Goal: Browse casually

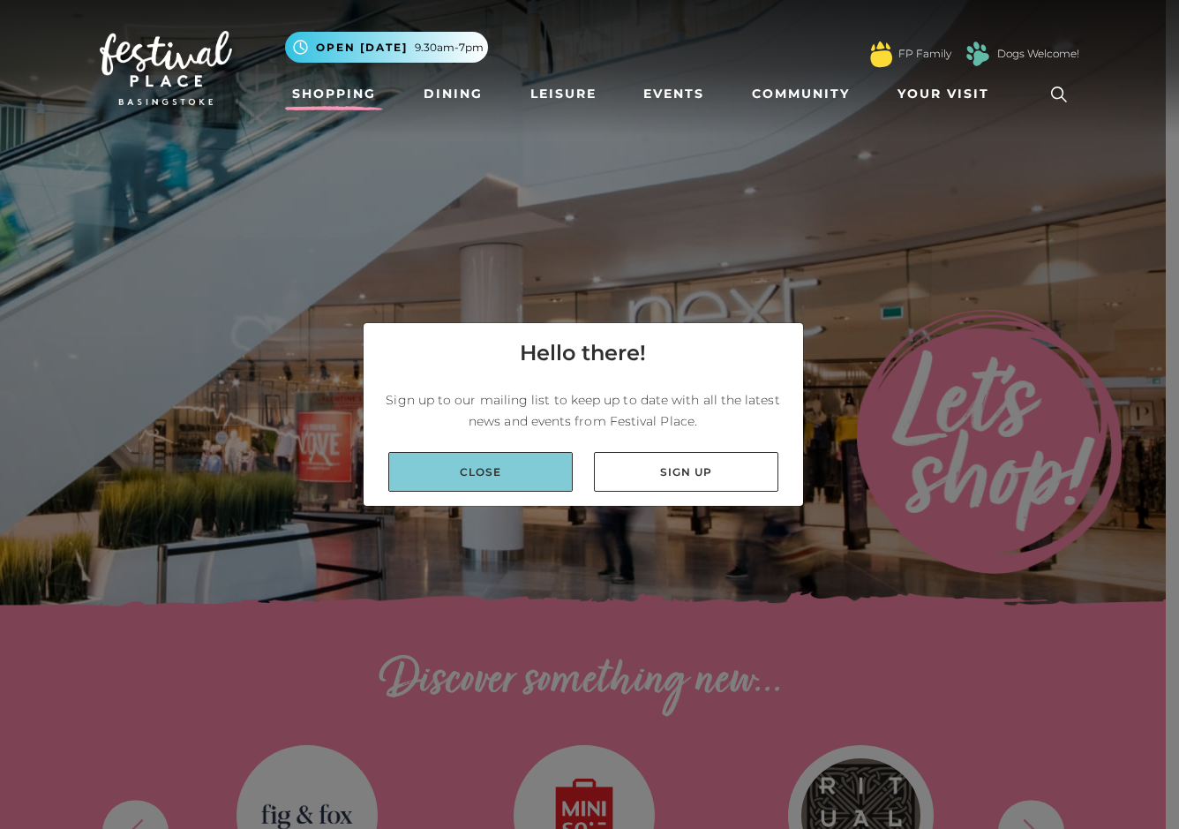
click at [497, 471] on link "Close" at bounding box center [480, 472] width 185 height 40
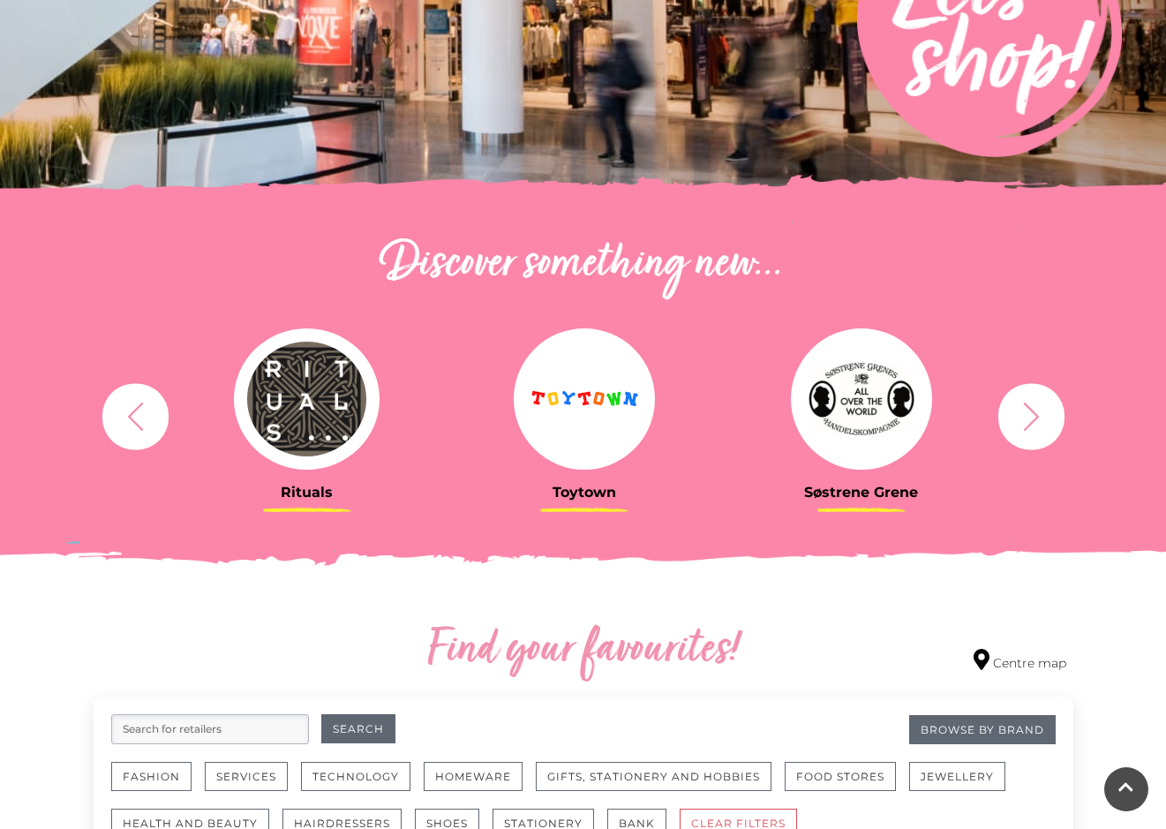
scroll to position [530, 0]
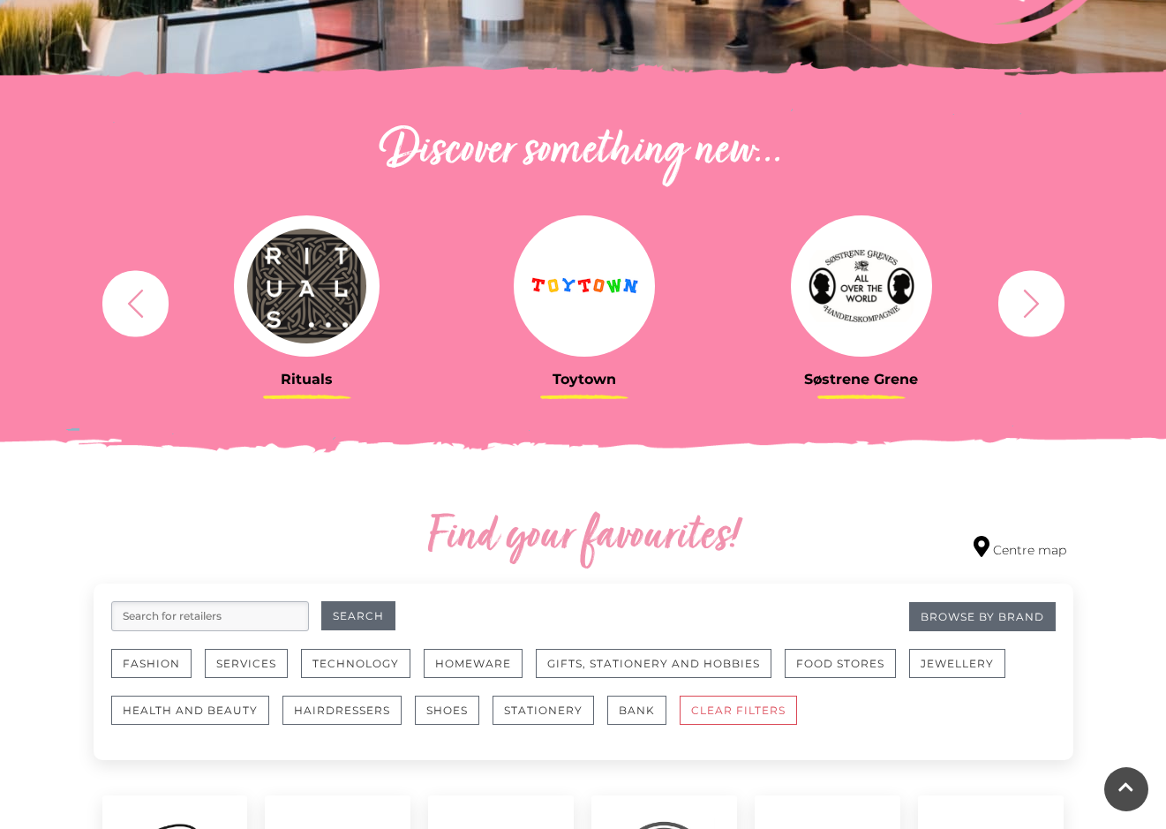
click at [1039, 290] on icon "button" at bounding box center [1031, 303] width 33 height 33
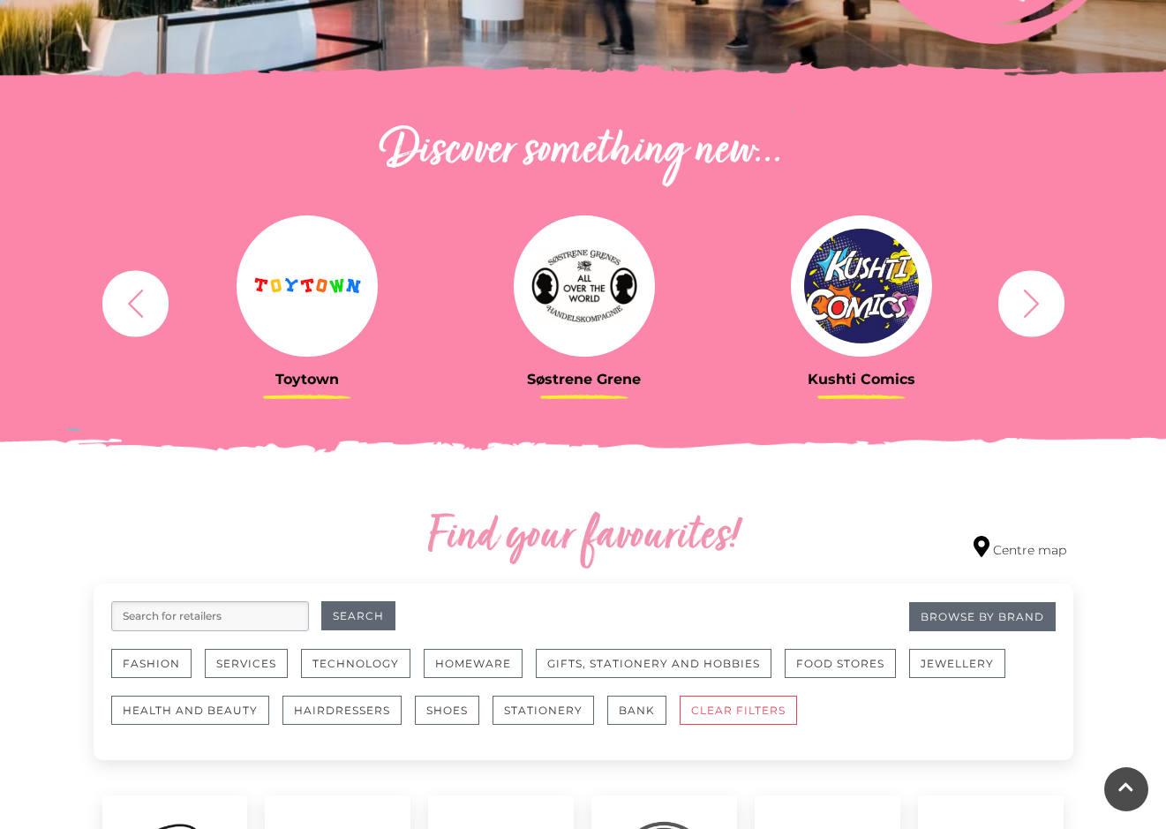
click at [1039, 290] on icon "button" at bounding box center [1031, 303] width 33 height 33
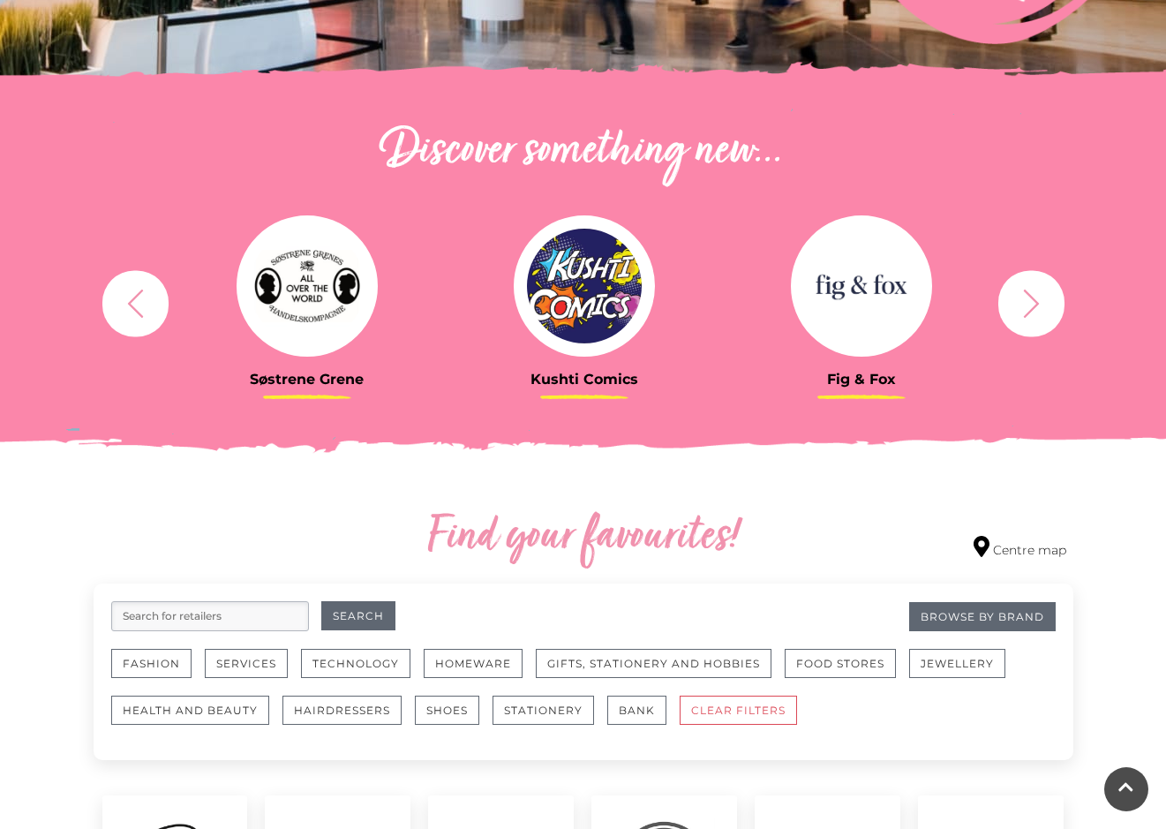
click at [1039, 290] on icon "button" at bounding box center [1031, 303] width 33 height 33
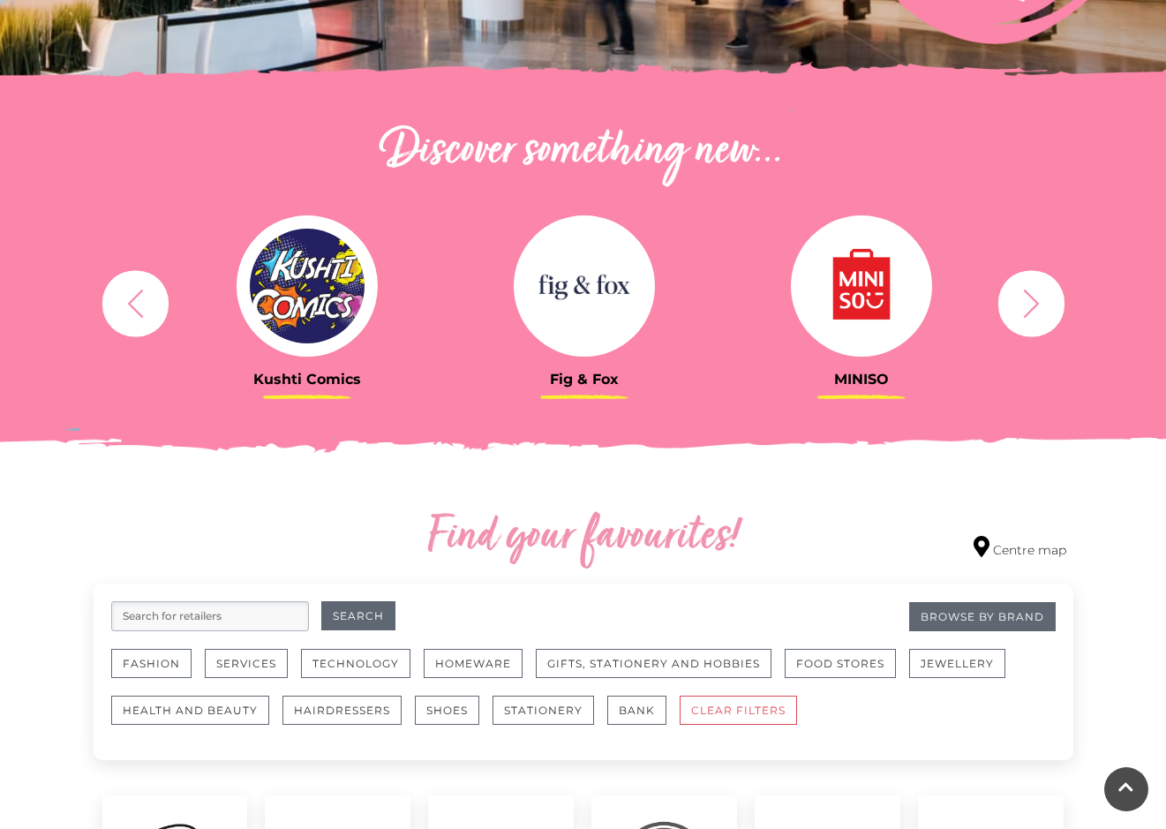
click at [1039, 290] on icon "button" at bounding box center [1031, 303] width 33 height 33
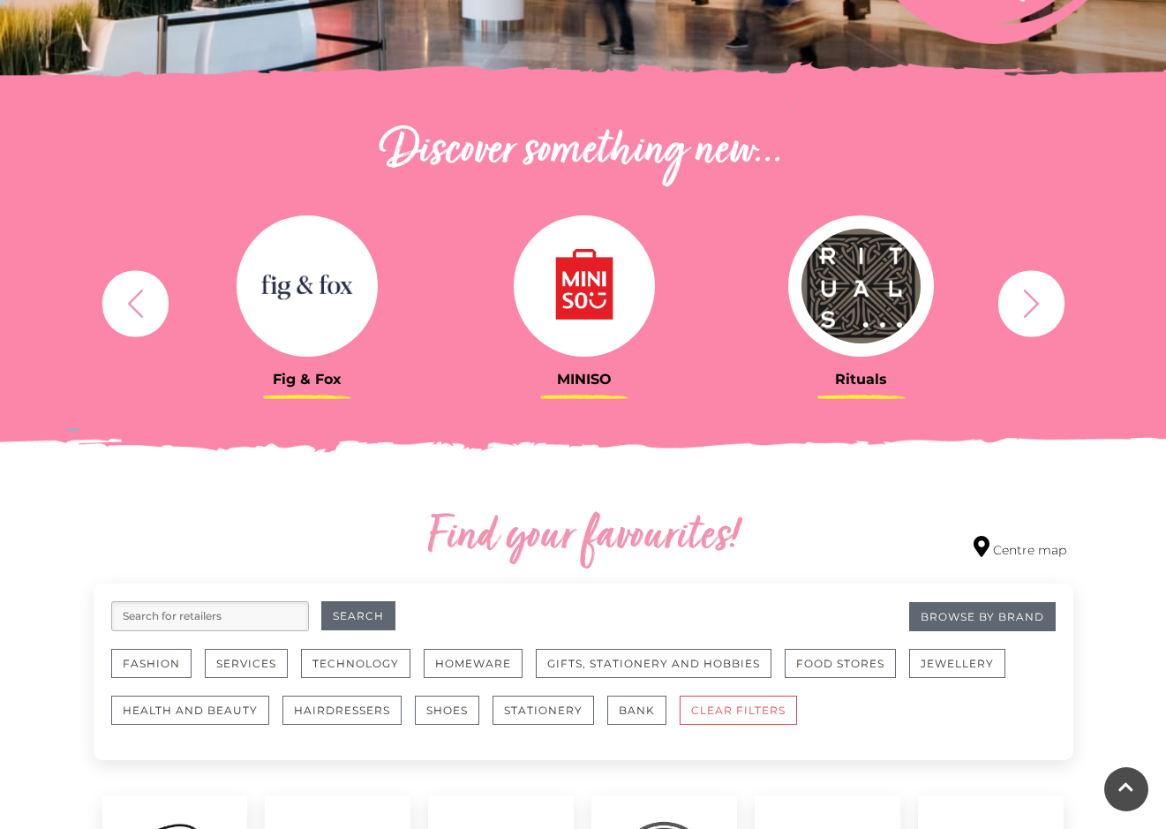
click at [1039, 290] on icon "button" at bounding box center [1031, 303] width 33 height 33
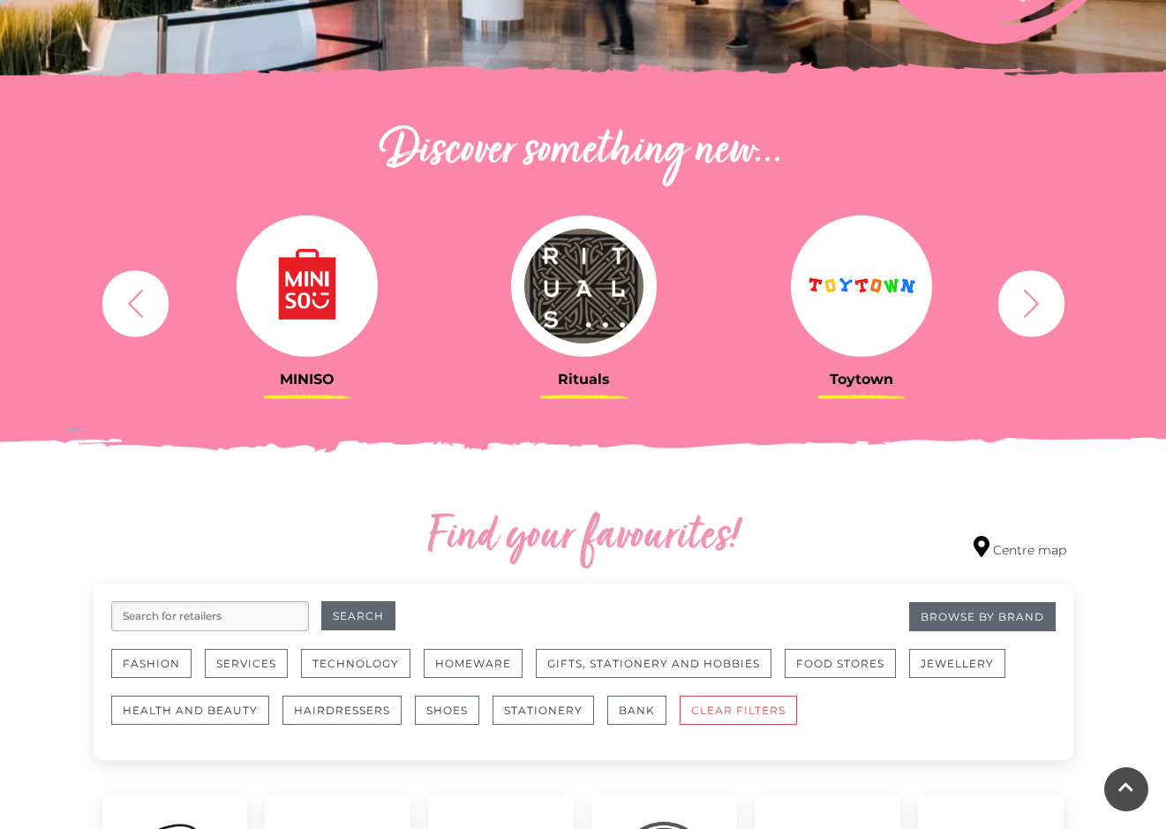
click at [1039, 290] on icon "button" at bounding box center [1031, 303] width 33 height 33
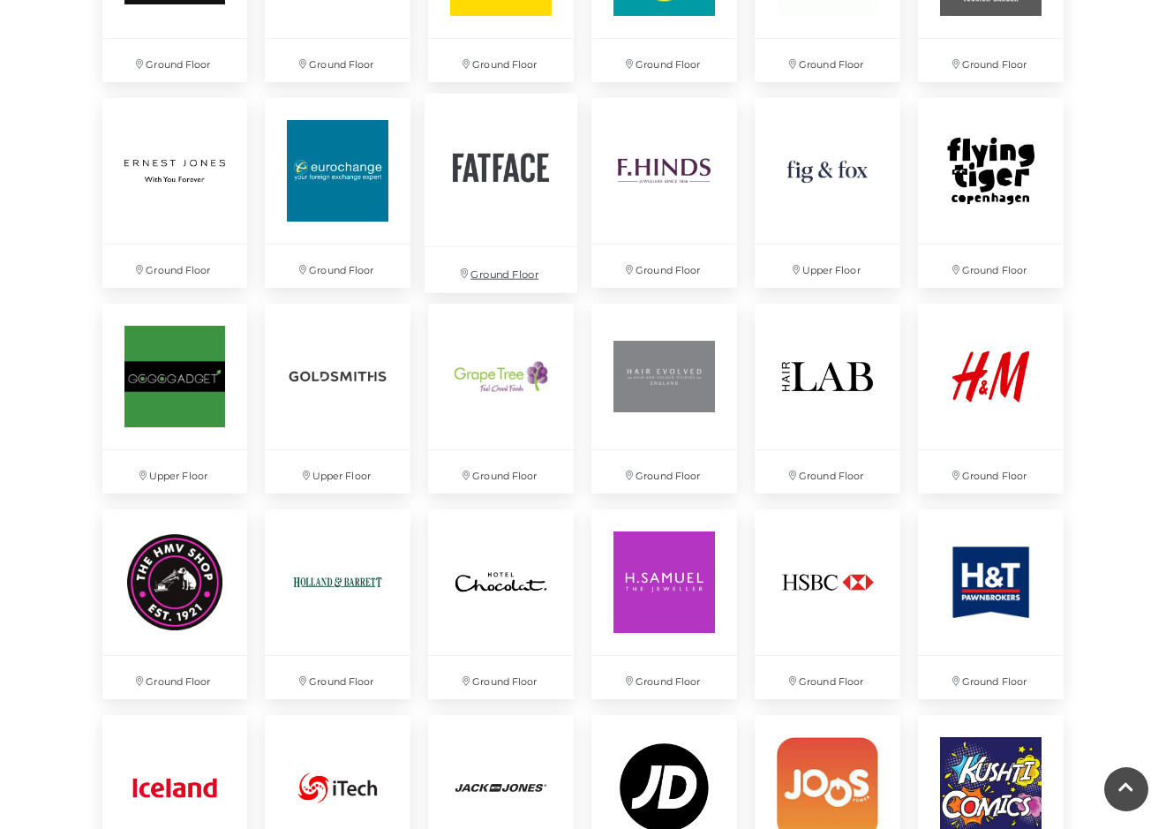
scroll to position [2031, 0]
